Goal: Information Seeking & Learning: Learn about a topic

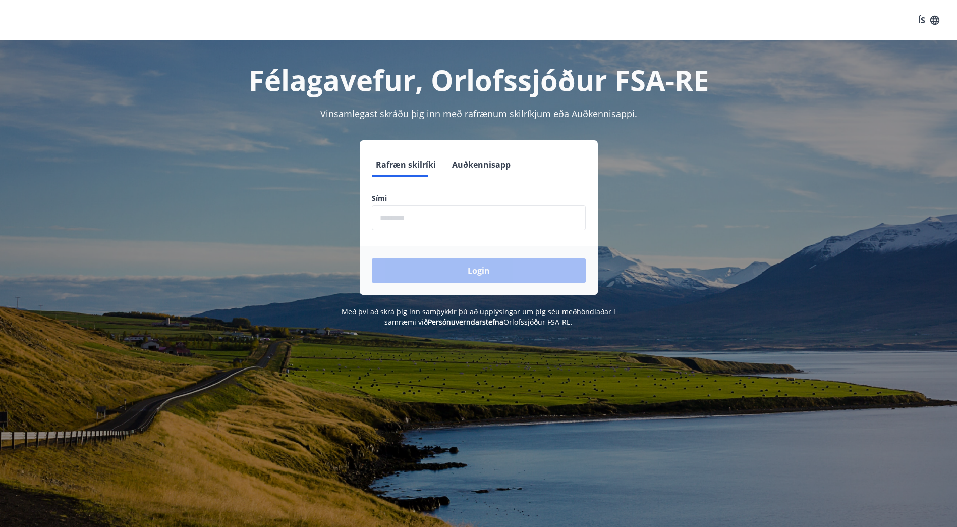
click at [436, 208] on input "phone" at bounding box center [479, 217] width 214 height 25
type input "********"
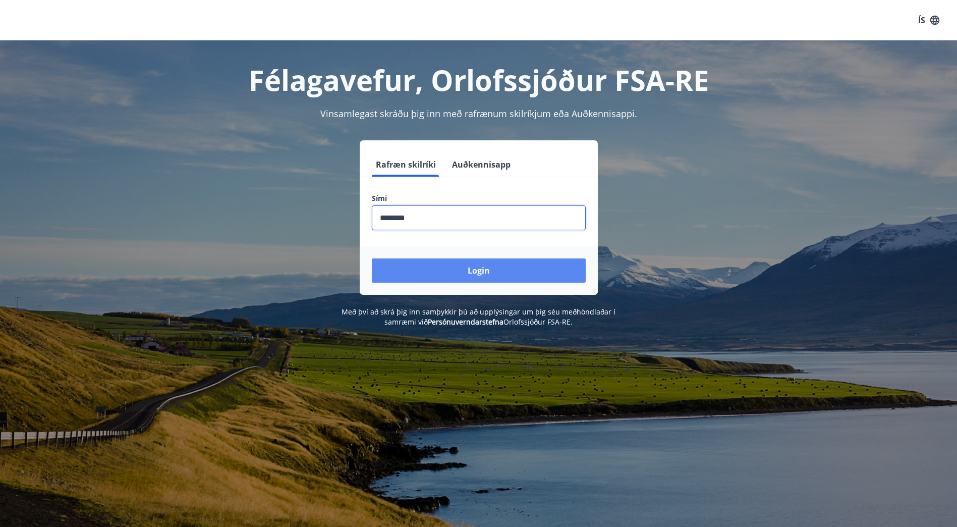
click at [479, 267] on button "Login" at bounding box center [479, 270] width 214 height 24
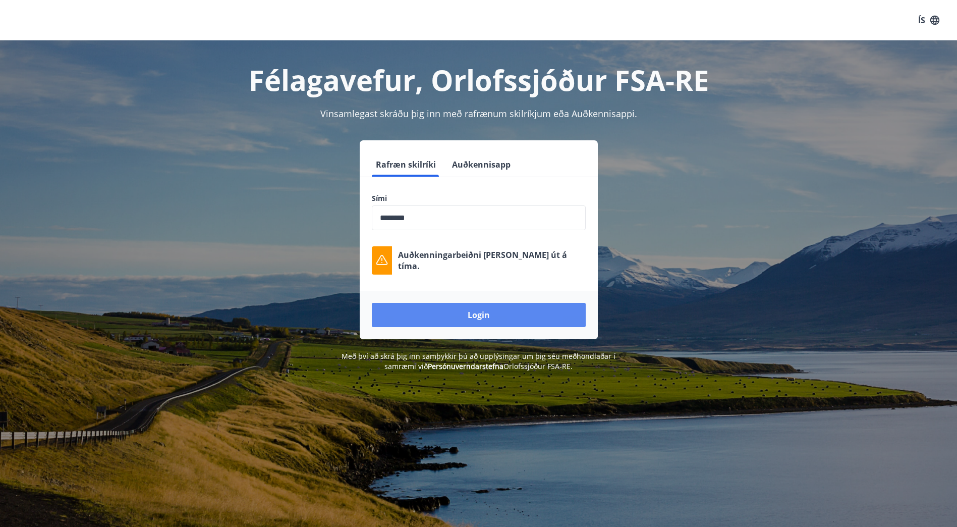
click at [468, 317] on button "Login" at bounding box center [479, 315] width 214 height 24
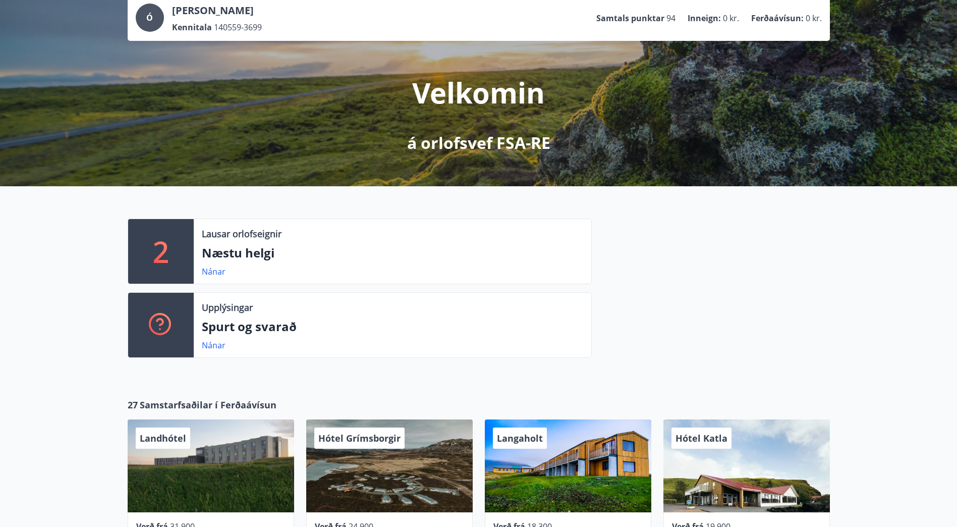
scroll to position [151, 0]
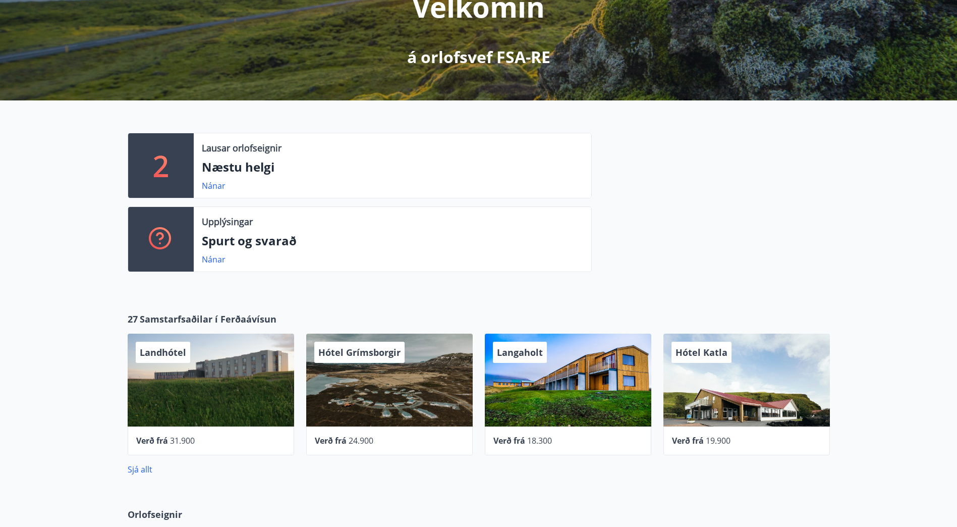
click at [742, 163] on div at bounding box center [711, 206] width 238 height 147
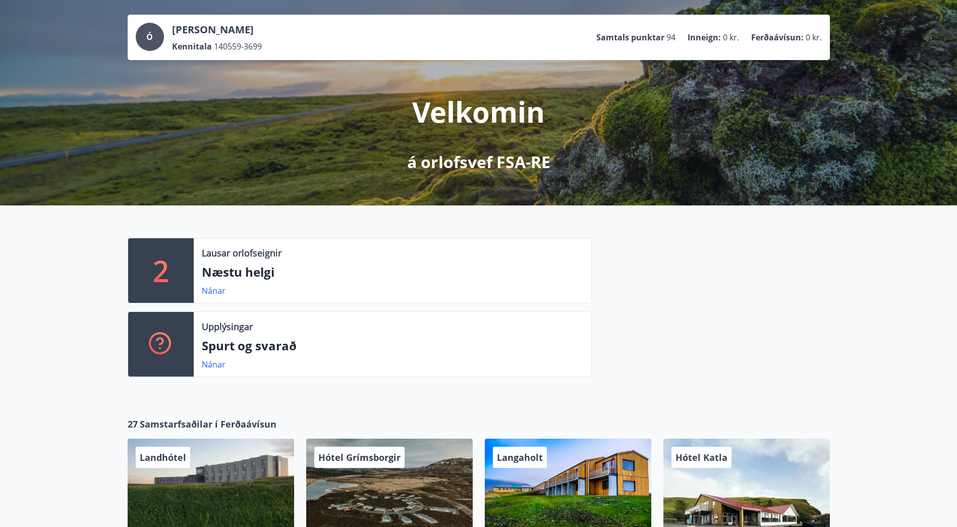
scroll to position [0, 0]
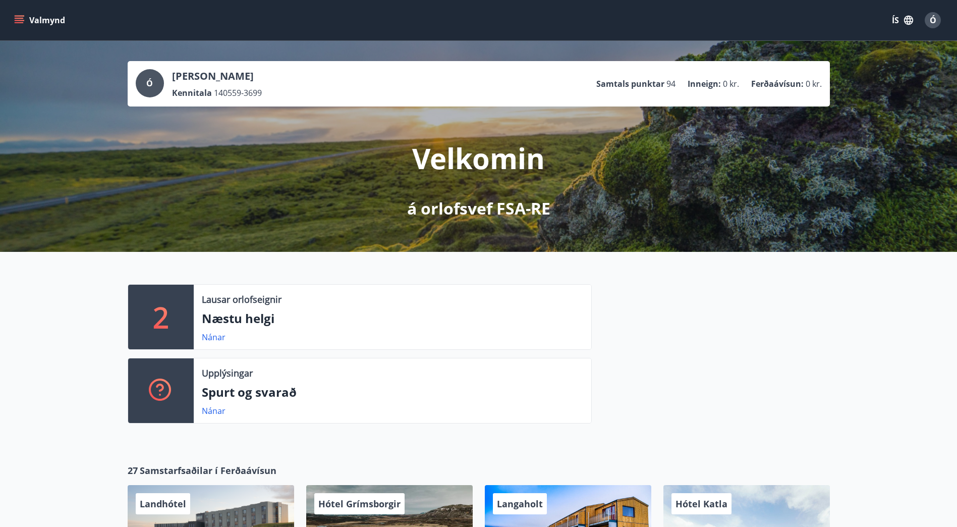
click at [18, 18] on icon "menu" at bounding box center [19, 18] width 9 height 1
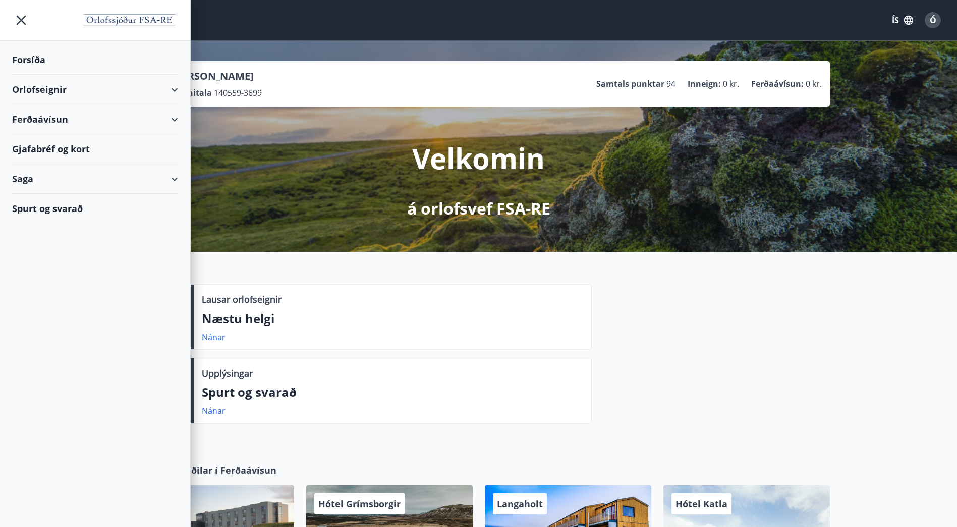
click at [64, 148] on div "Gjafabréf og kort" at bounding box center [95, 149] width 166 height 30
click at [30, 56] on div "Forsíða" at bounding box center [95, 60] width 166 height 30
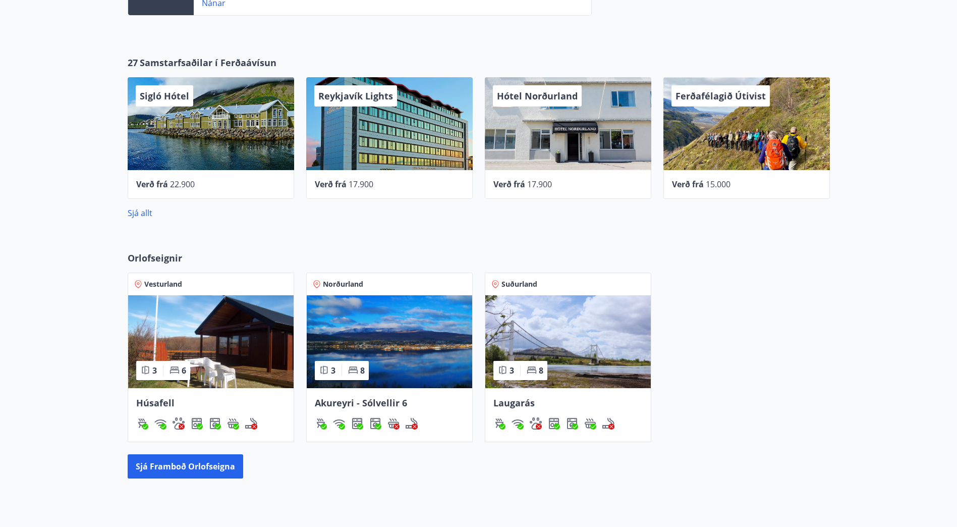
scroll to position [400, 0]
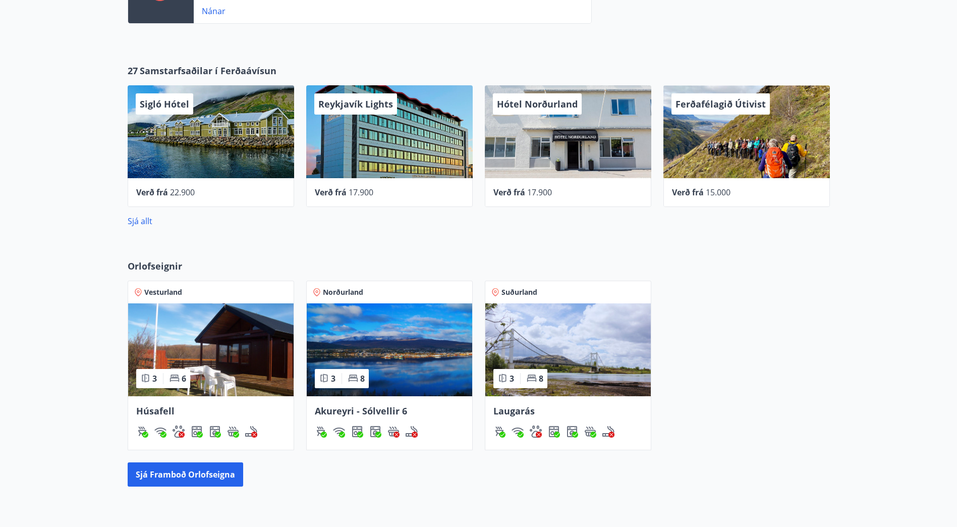
click at [623, 243] on div "Orlofseignir Vesturland 3 6 Húsafell Norðurland 3 8 Akureyri - Sólvellir 6 Suðu…" at bounding box center [478, 372] width 957 height 259
click at [438, 249] on div "Orlofseignir Vesturland 3 6 Húsafell Norðurland 3 8 Akureyri - Sólvellir 6 Suðu…" at bounding box center [478, 372] width 957 height 259
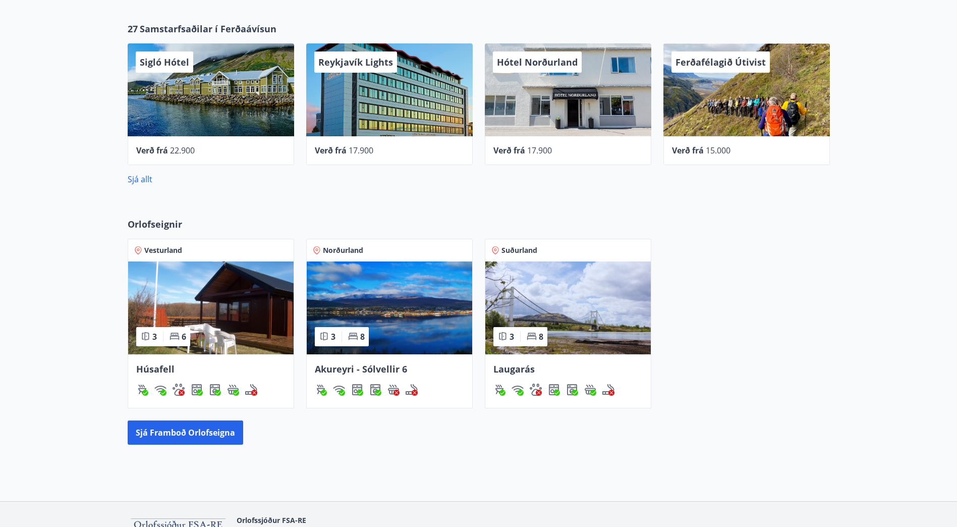
scroll to position [450, 0]
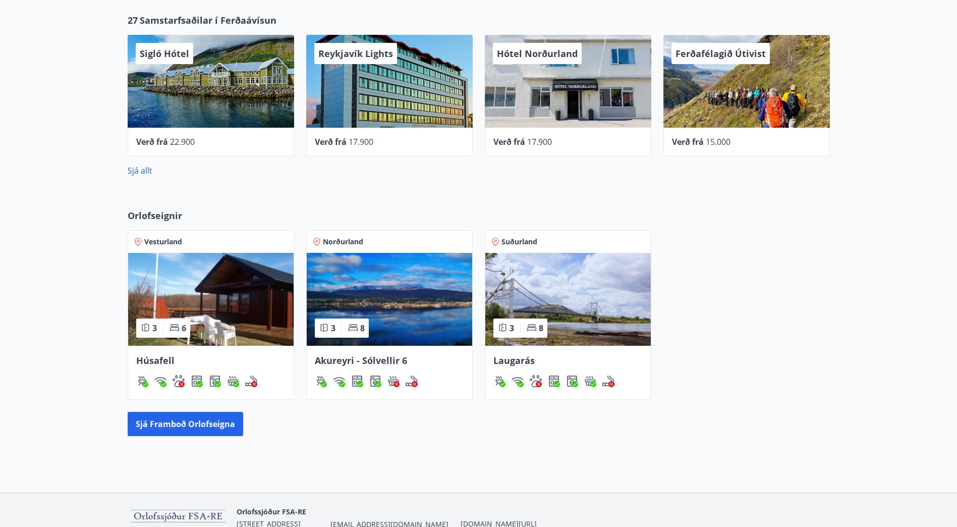
click at [391, 275] on img at bounding box center [389, 299] width 165 height 93
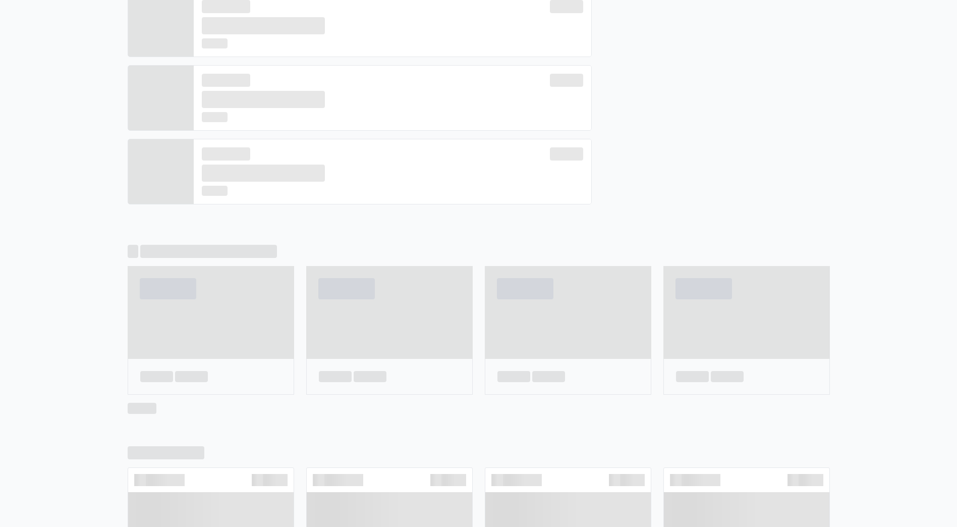
scroll to position [307, 0]
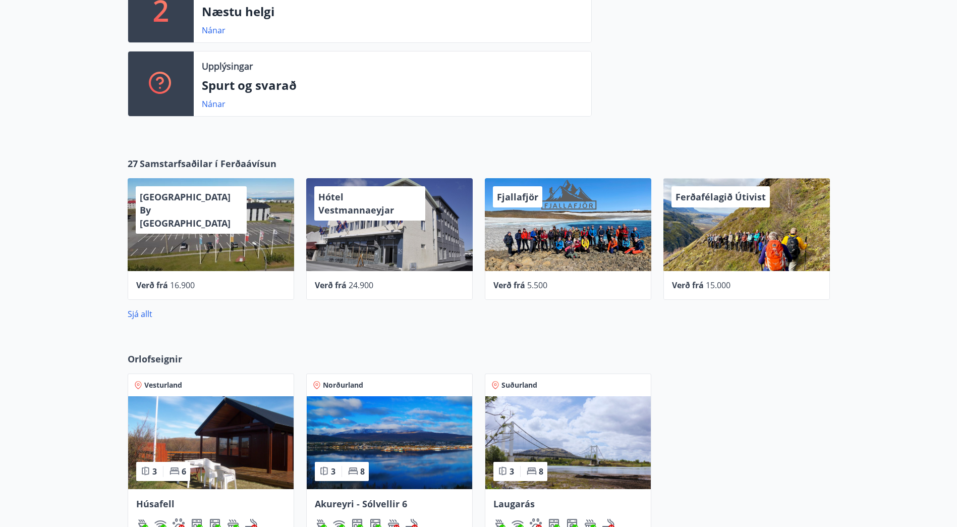
click at [827, 119] on div at bounding box center [711, 50] width 238 height 147
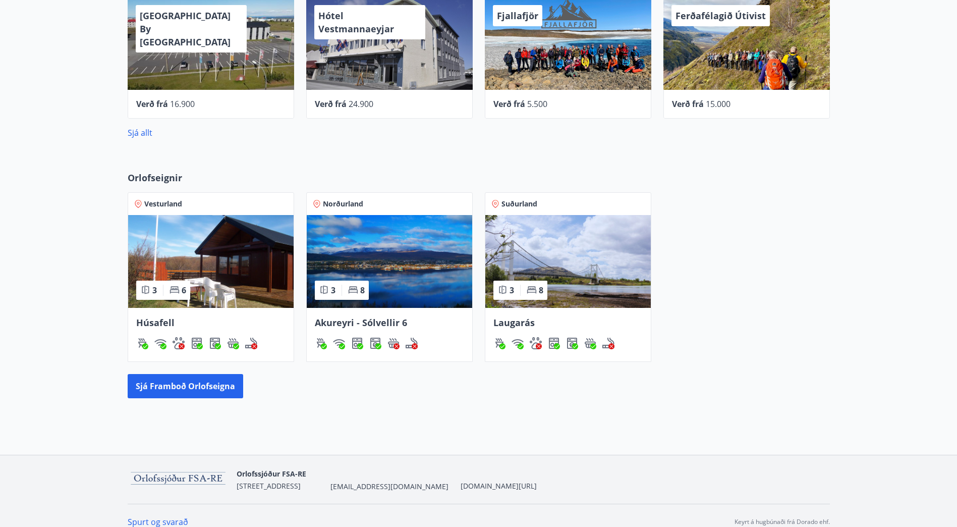
scroll to position [500, 0]
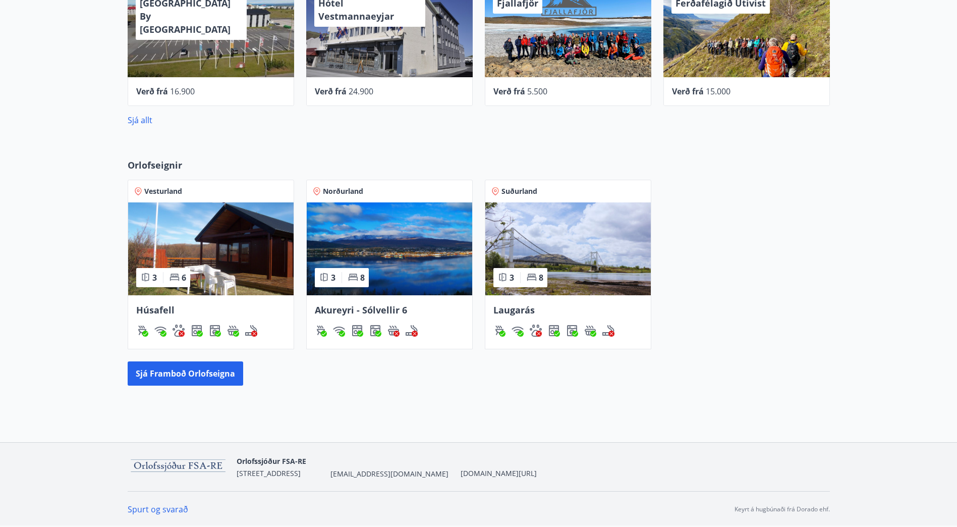
click at [827, 292] on div "Vesturland 3 6 Húsafell Norðurland 3 8 Akureyri - Sólvellir 6 Suðurland 3 8 Lau…" at bounding box center [473, 258] width 714 height 182
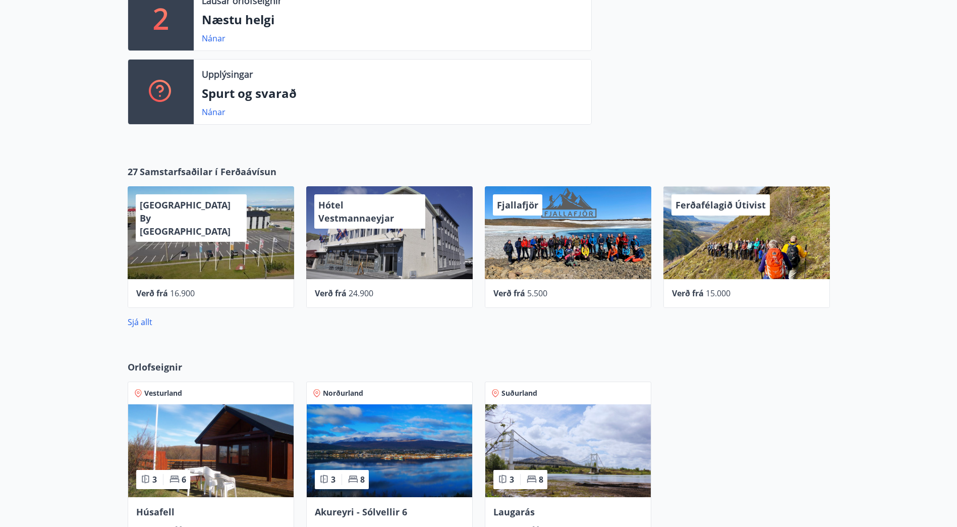
scroll to position [198, 0]
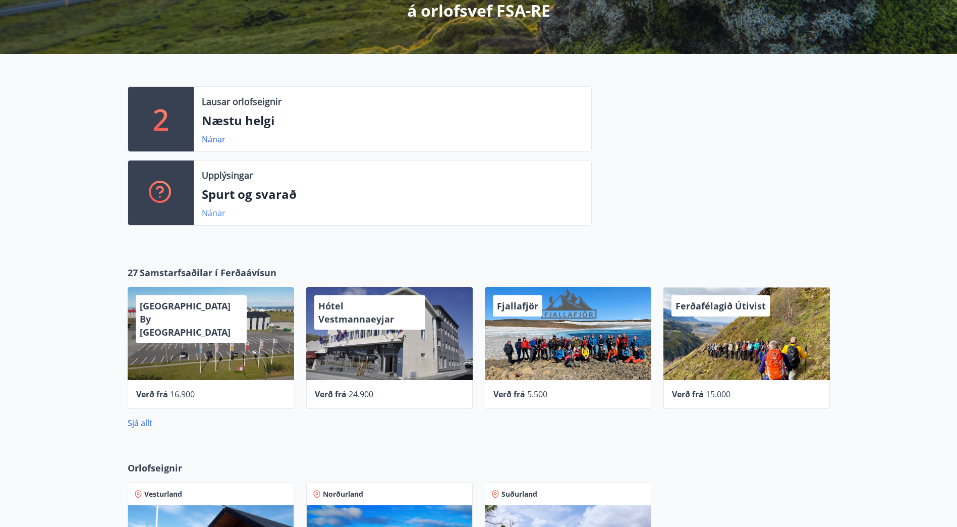
click at [213, 210] on link "Nánar" at bounding box center [214, 212] width 24 height 11
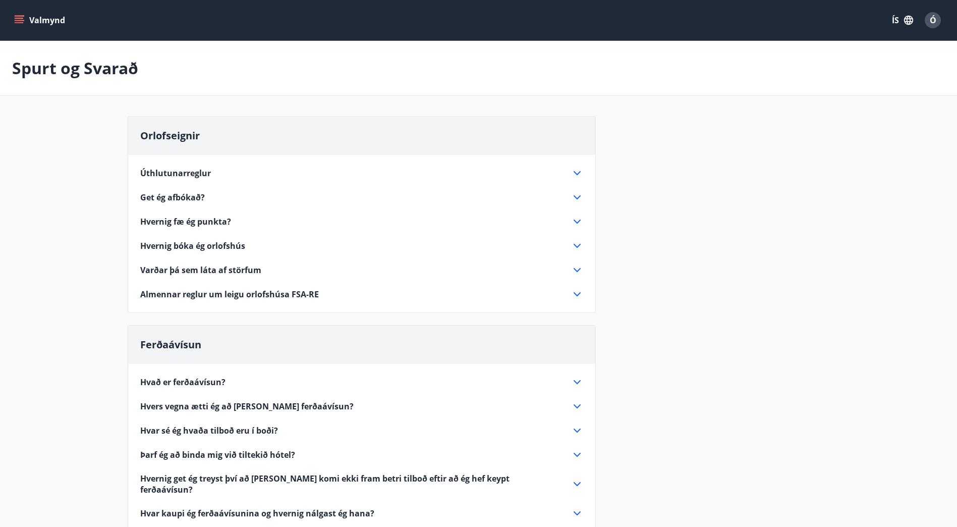
scroll to position [198, 0]
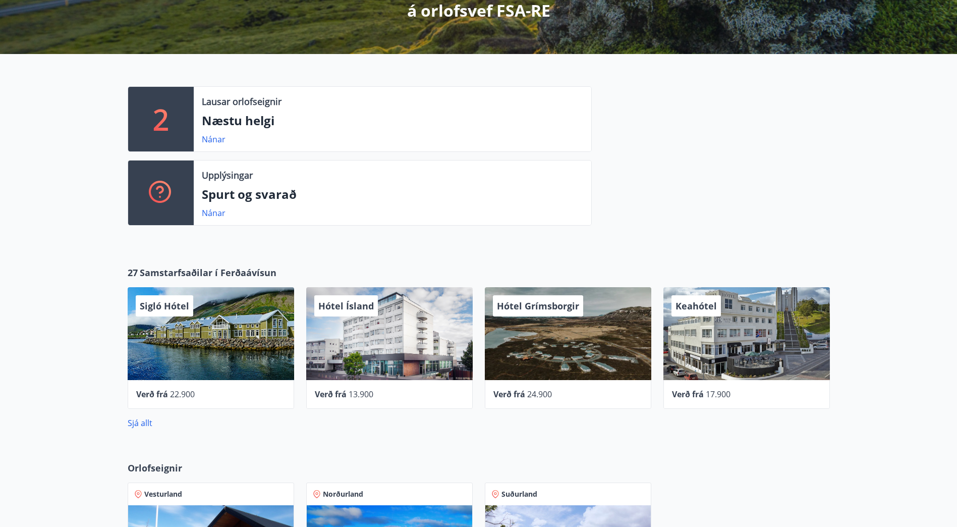
click at [800, 163] on div at bounding box center [711, 159] width 238 height 147
click at [790, 163] on div at bounding box center [711, 159] width 238 height 147
click at [798, 120] on div at bounding box center [711, 159] width 238 height 147
click at [786, 125] on div at bounding box center [711, 159] width 238 height 147
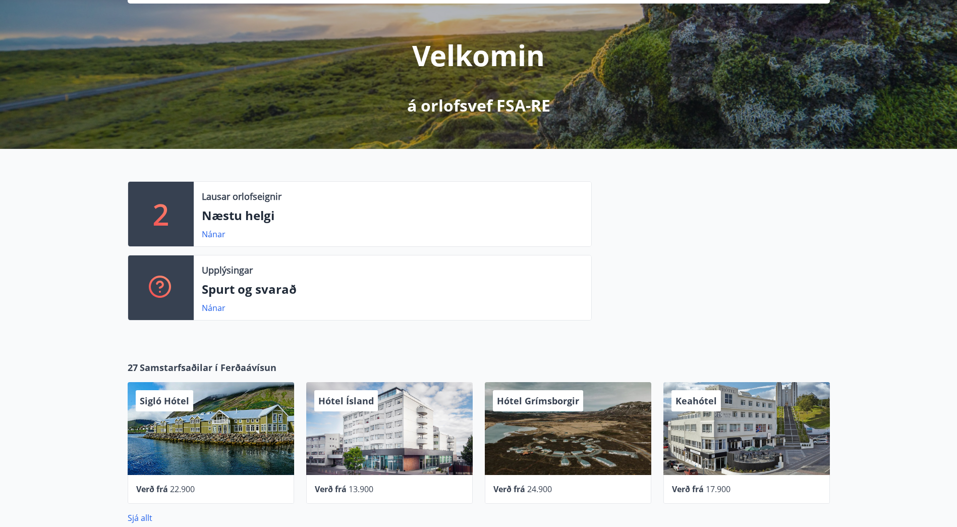
scroll to position [0, 0]
